Goal: Task Accomplishment & Management: Use online tool/utility

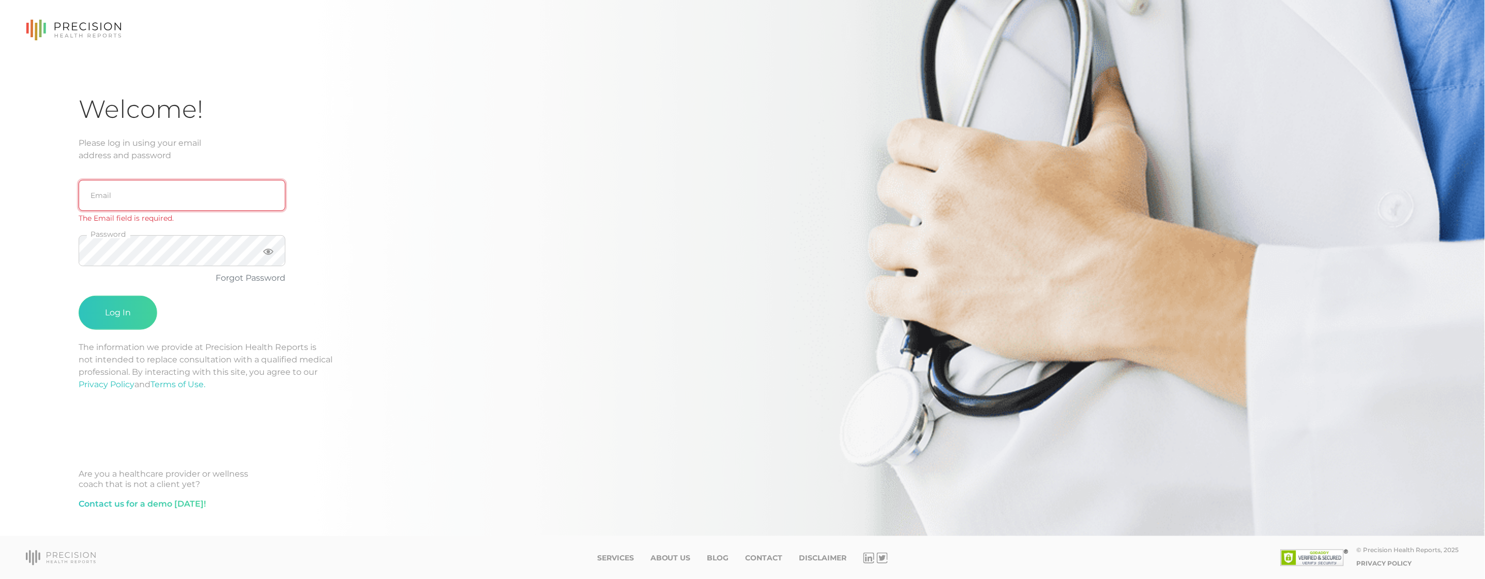
type input "[EMAIL_ADDRESS][DOMAIN_NAME]"
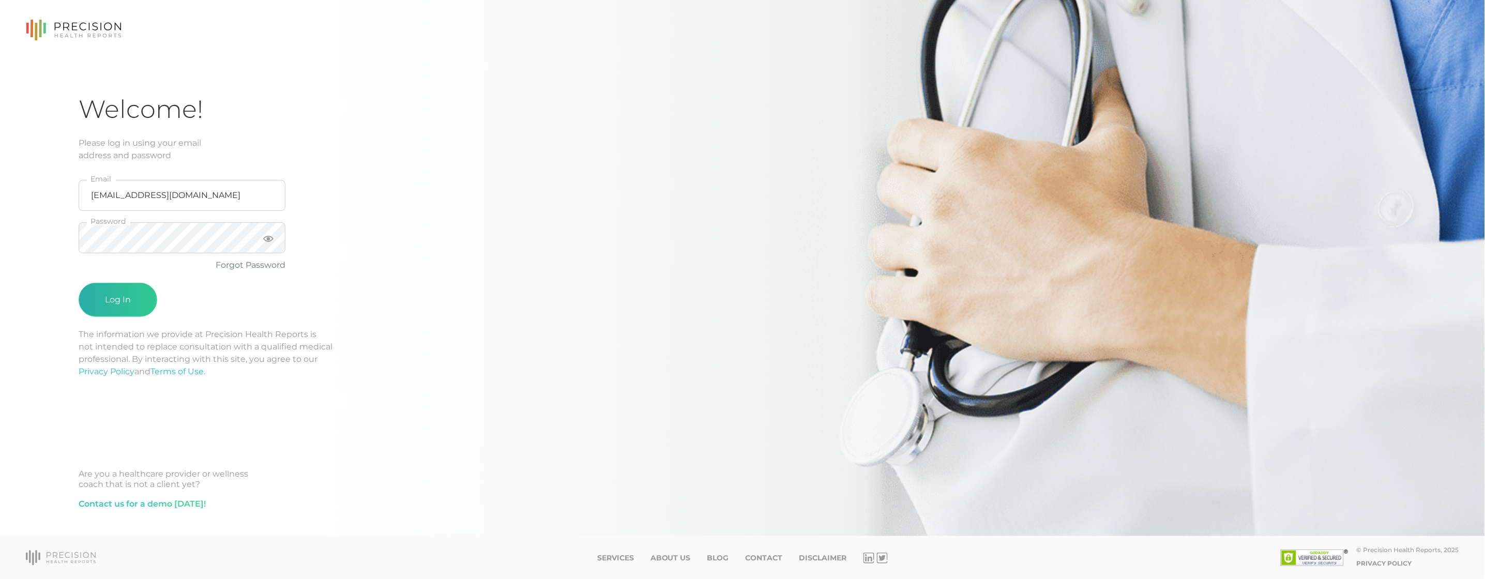
click at [118, 307] on button "Log In" at bounding box center [118, 300] width 79 height 34
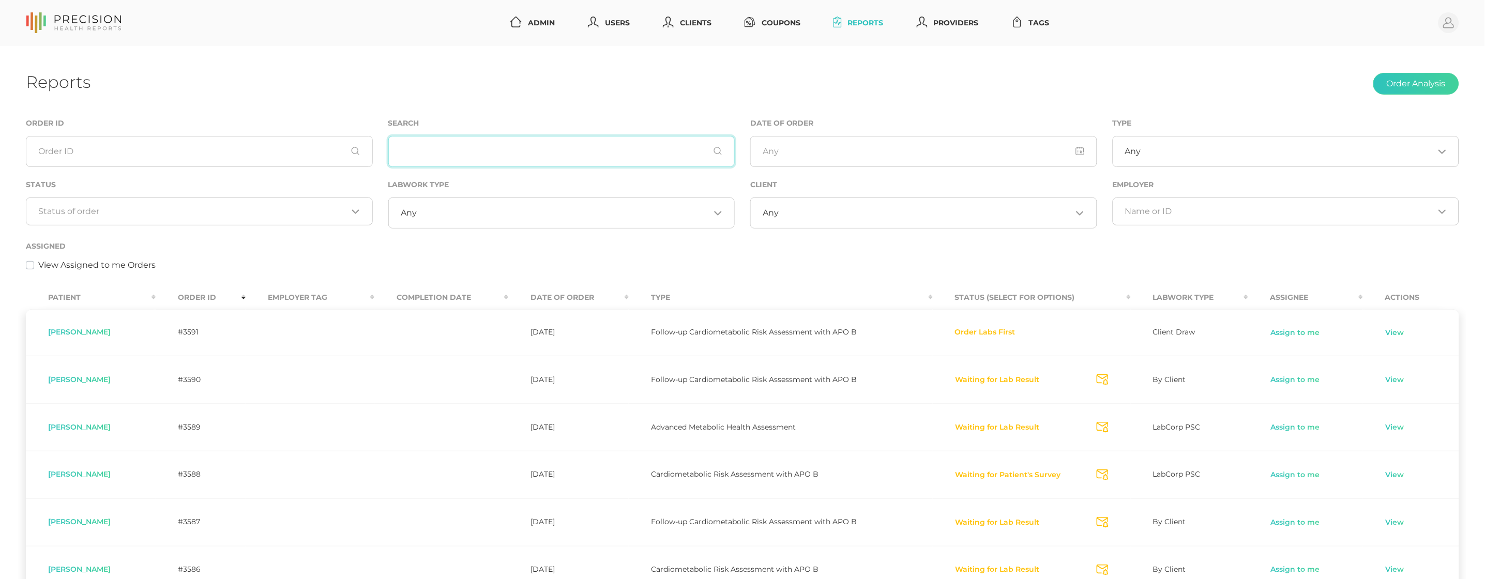
click at [481, 160] on input "text" at bounding box center [561, 151] width 347 height 31
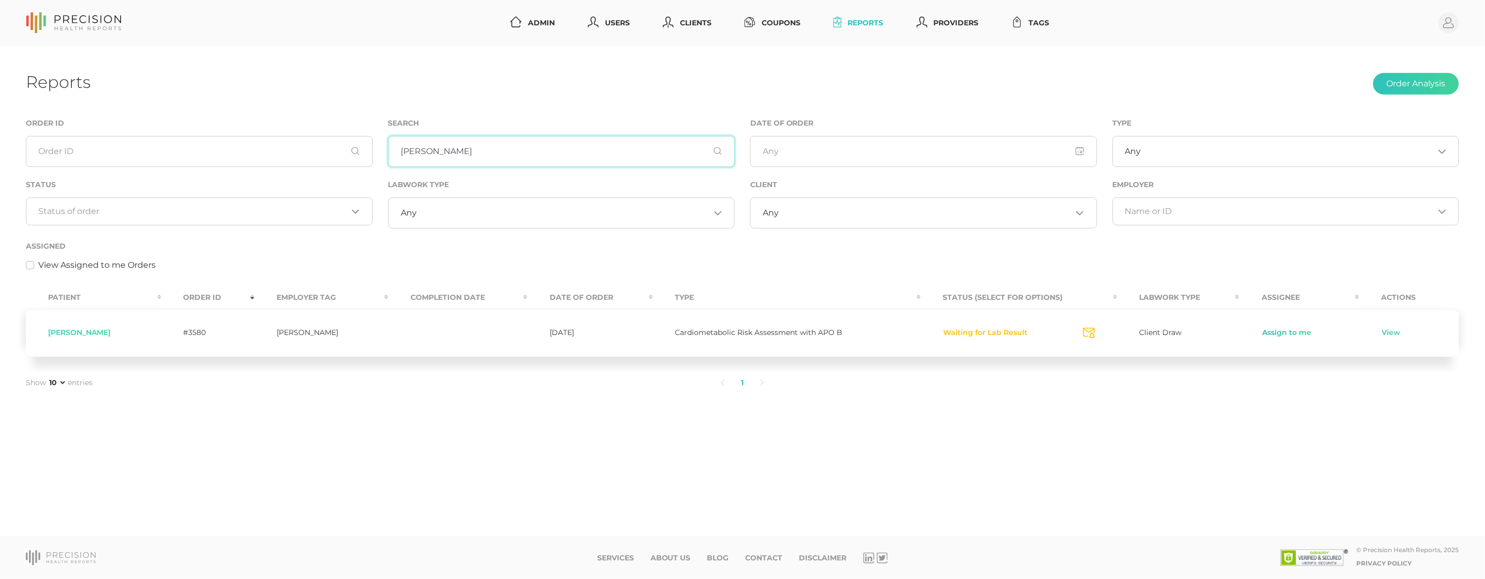
type input "[PERSON_NAME]"
click at [1275, 332] on link "Assign to me" at bounding box center [1286, 333] width 50 height 10
click at [1353, 329] on link "View" at bounding box center [1361, 333] width 20 height 10
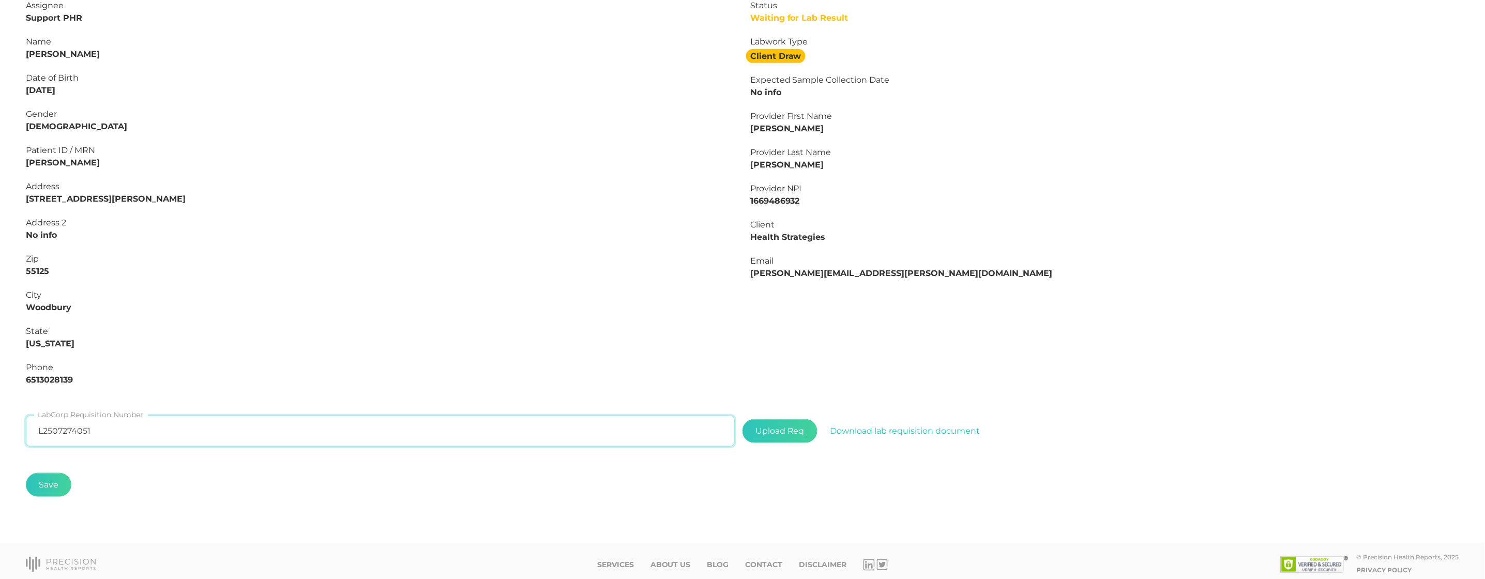
click at [195, 432] on input "L2507274051" at bounding box center [380, 431] width 709 height 31
click at [193, 423] on input "L2507274051" at bounding box center [380, 431] width 709 height 31
click at [192, 423] on input "L2507274051" at bounding box center [380, 431] width 709 height 31
paste input "384749"
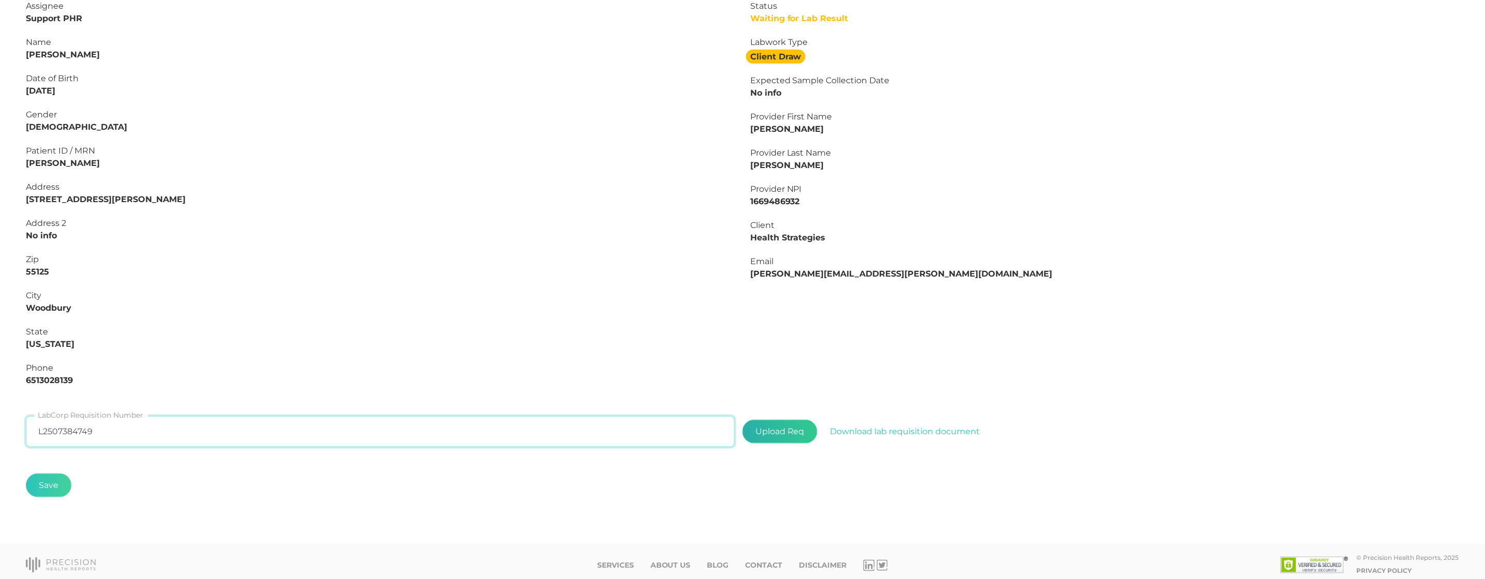
type input "L2507384749"
click at [792, 423] on label at bounding box center [780, 431] width 74 height 23
type input "C:\fakepath\bd40d601-fd59-40bd-9551-fe3e06e284cd.pdf"
click at [47, 478] on button "Save" at bounding box center [48, 486] width 45 height 24
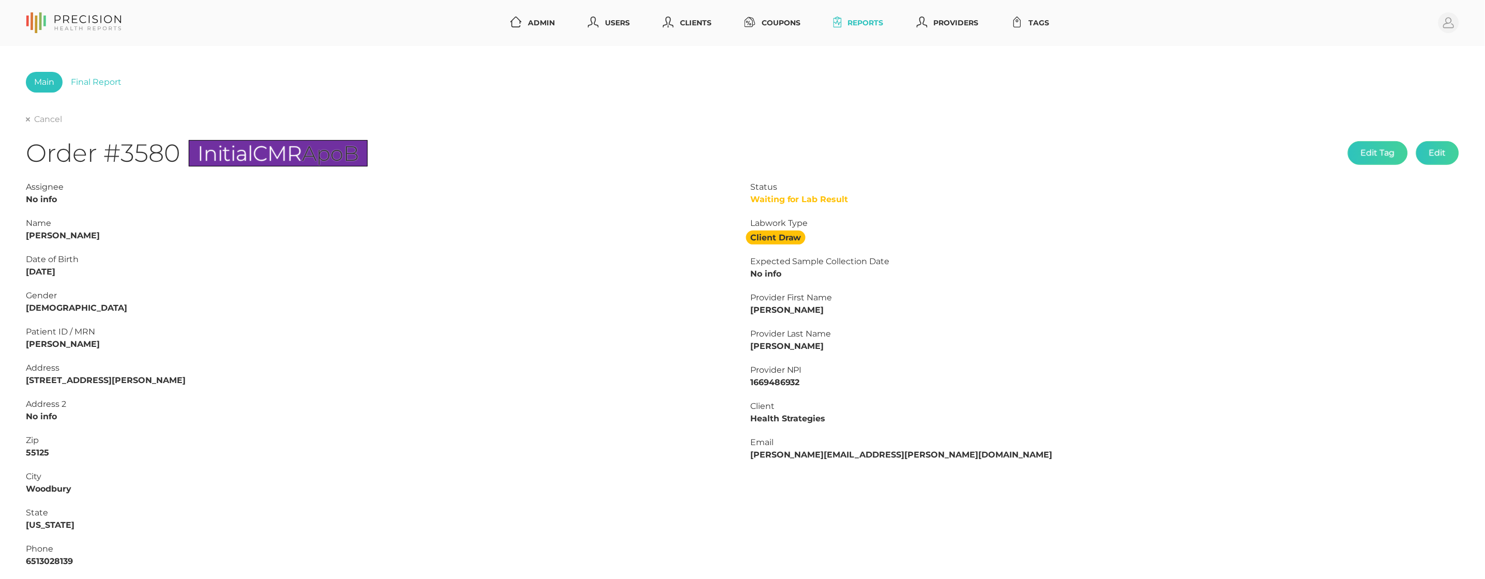
scroll to position [0, 0]
click at [42, 119] on link "Cancel" at bounding box center [44, 119] width 36 height 10
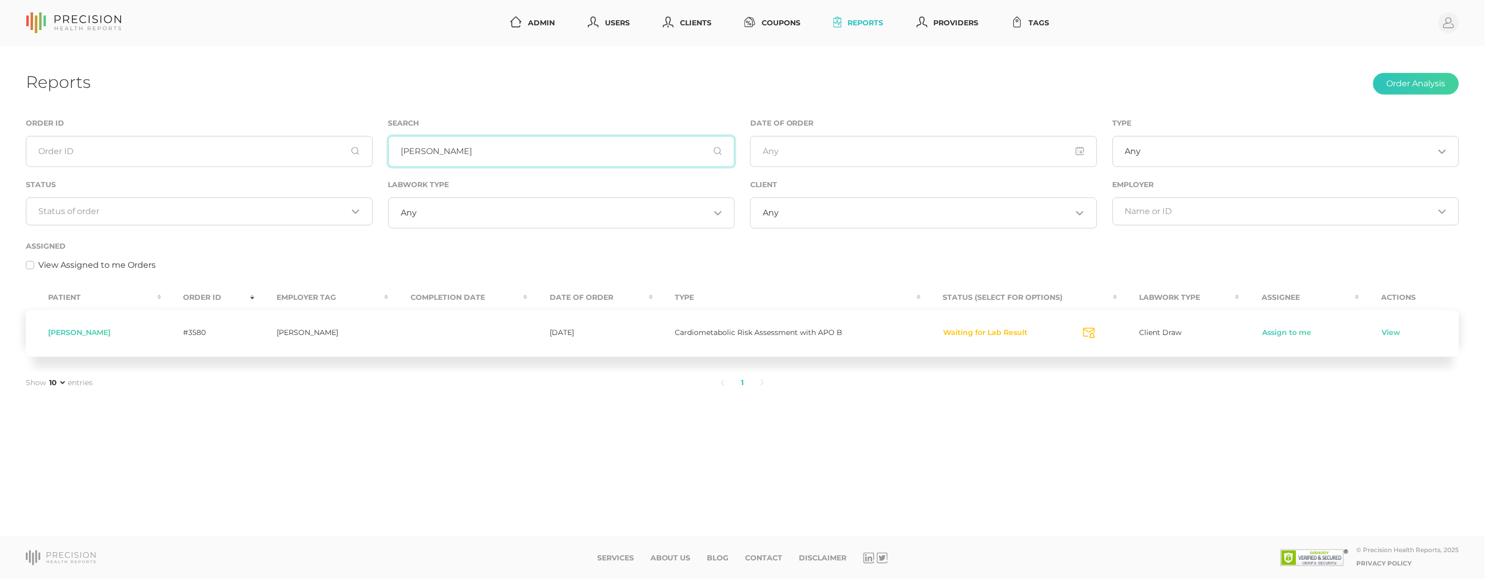
click at [460, 147] on input "[PERSON_NAME]" at bounding box center [561, 151] width 347 height 31
